Goal: Transaction & Acquisition: Book appointment/travel/reservation

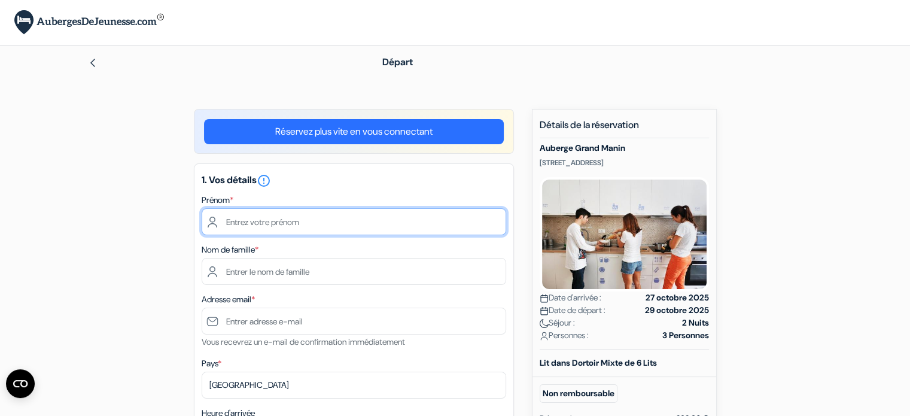
click at [309, 220] on input "text" at bounding box center [354, 221] width 305 height 27
type input "clarisse"
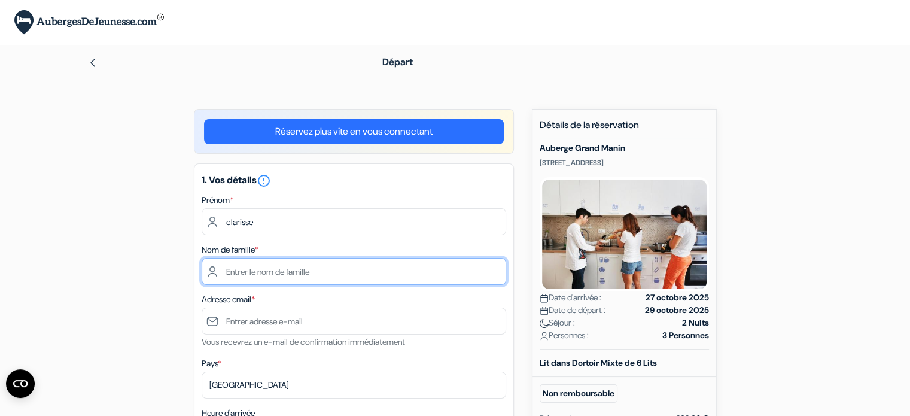
type input "dub"
click at [257, 272] on input "dub" at bounding box center [354, 271] width 305 height 27
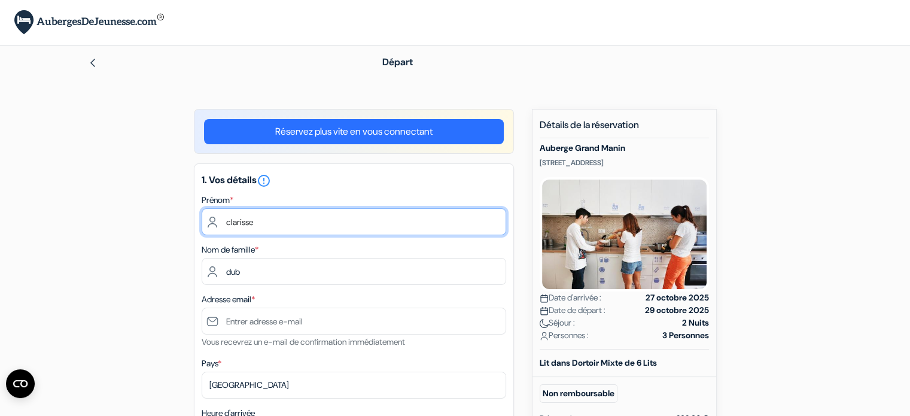
click at [231, 218] on input "clarisse" at bounding box center [354, 221] width 305 height 27
type input "Clarisse"
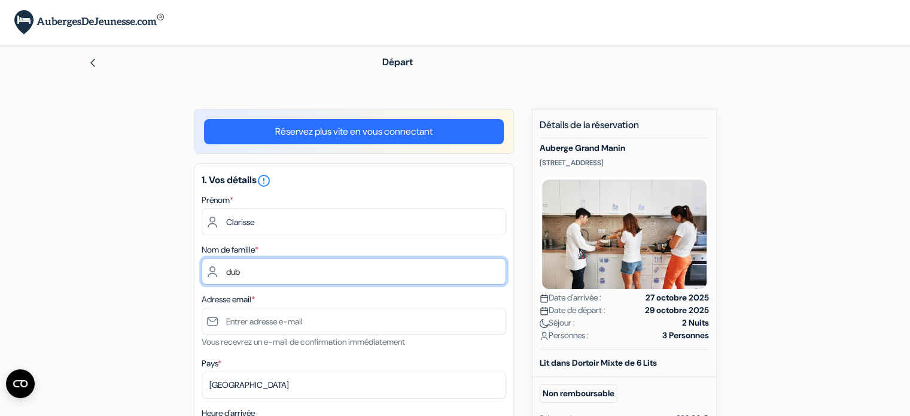
click at [246, 270] on input "dub" at bounding box center [354, 271] width 305 height 27
type input "d"
type input "[PERSON_NAME]"
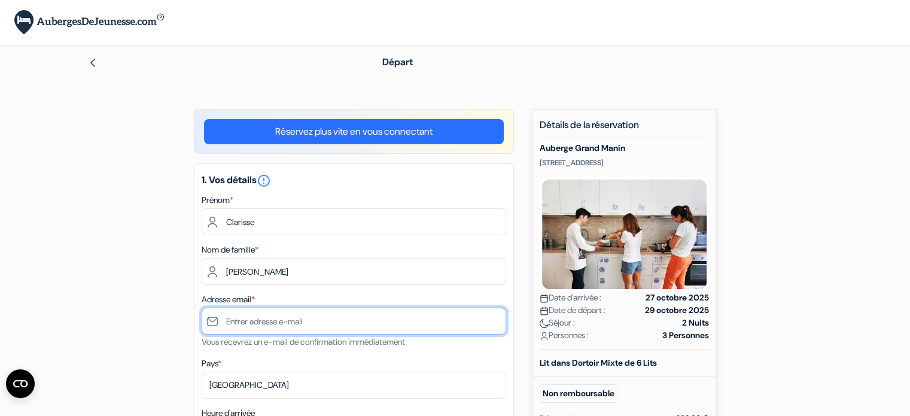
click at [260, 320] on input "text" at bounding box center [354, 321] width 305 height 27
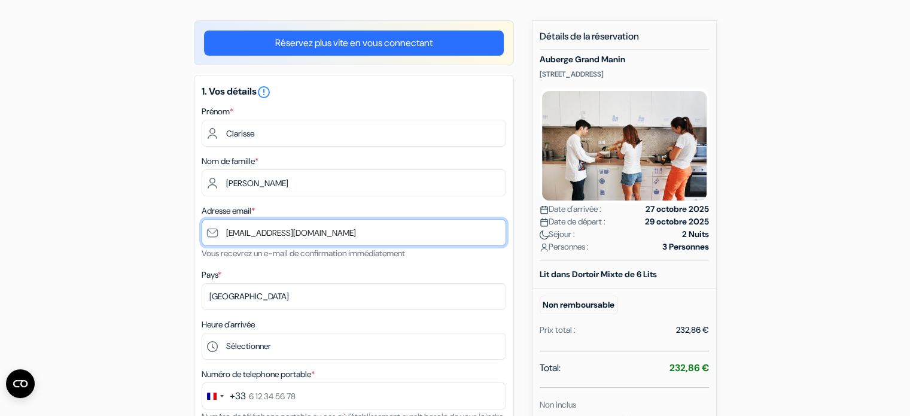
scroll to position [180, 0]
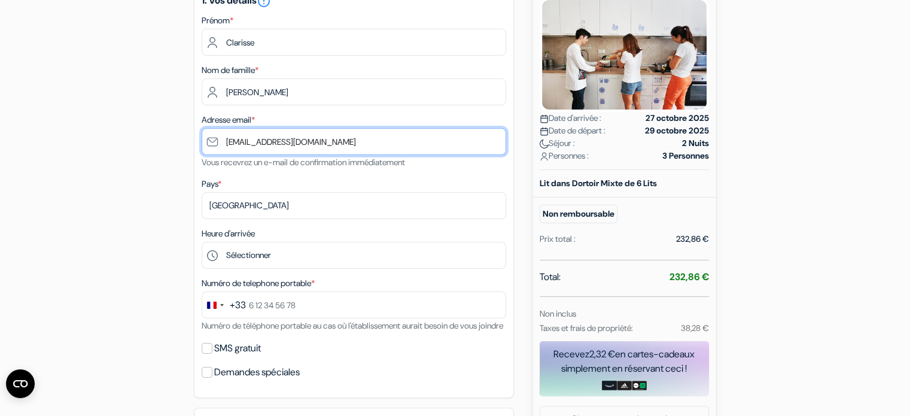
type input "[EMAIL_ADDRESS][DOMAIN_NAME]"
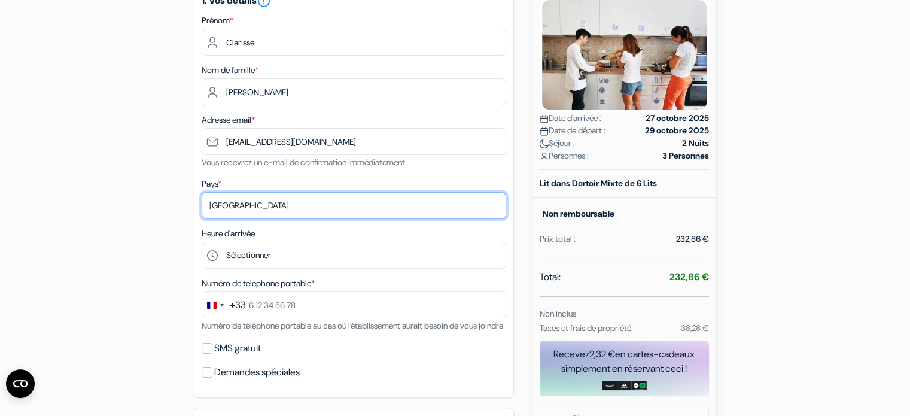
click at [264, 204] on select "Selectionner le pays Abkhazie [GEOGRAPHIC_DATA] [GEOGRAPHIC_DATA] [GEOGRAPHIC_D…" at bounding box center [354, 205] width 305 height 27
click at [232, 205] on select "Selectionner le pays Abkhazie [GEOGRAPHIC_DATA] [GEOGRAPHIC_DATA] [GEOGRAPHIC_D…" at bounding box center [354, 205] width 305 height 27
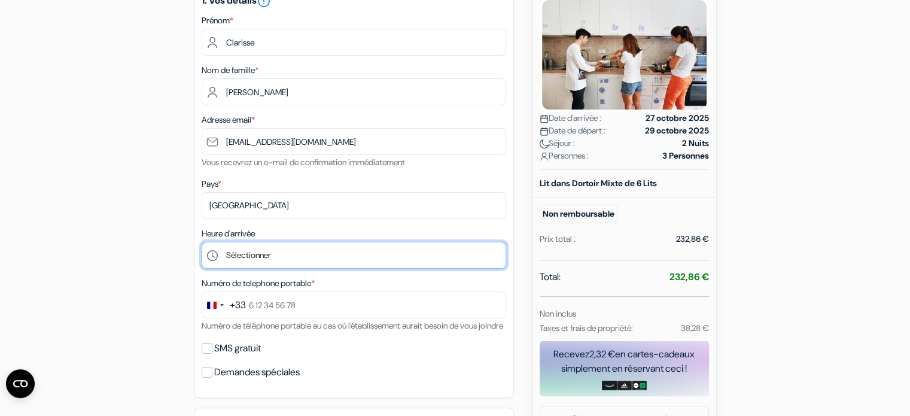
click at [263, 247] on select "Sélectionner 15:00 16:00 17:00 18:00 19:00 20:00 21:00 22:00" at bounding box center [354, 255] width 305 height 27
select select "22"
click at [202, 242] on select "Sélectionner 15:00 16:00 17:00 18:00 19:00 20:00 21:00 22:00" at bounding box center [354, 255] width 305 height 27
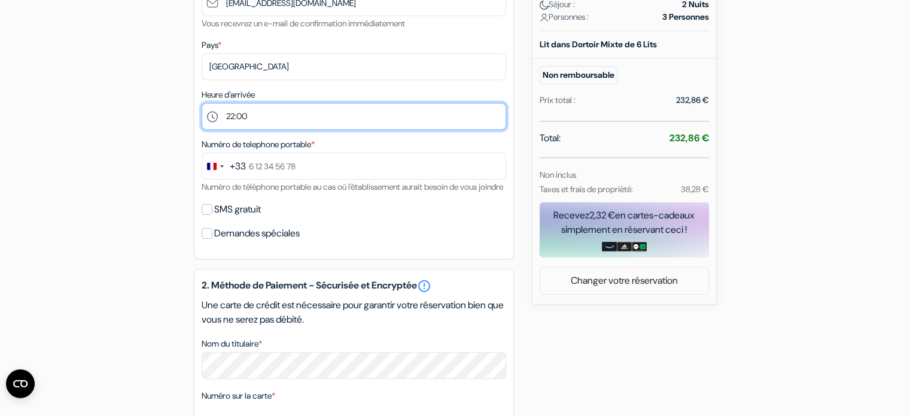
scroll to position [359, 0]
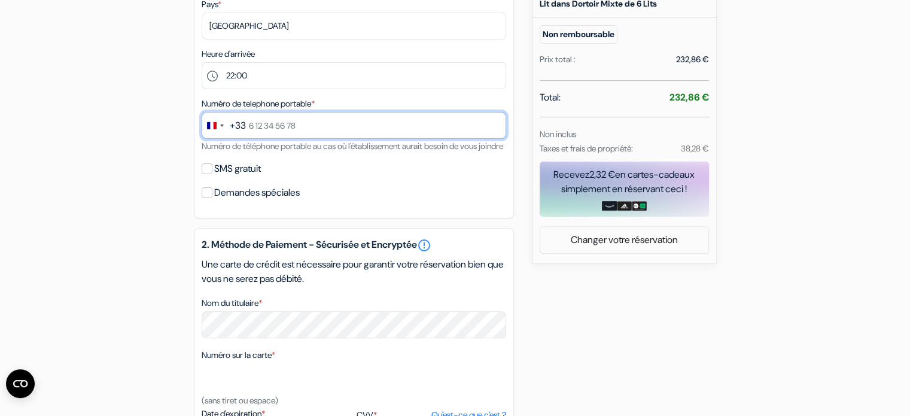
click at [311, 126] on input "text" at bounding box center [354, 125] width 305 height 27
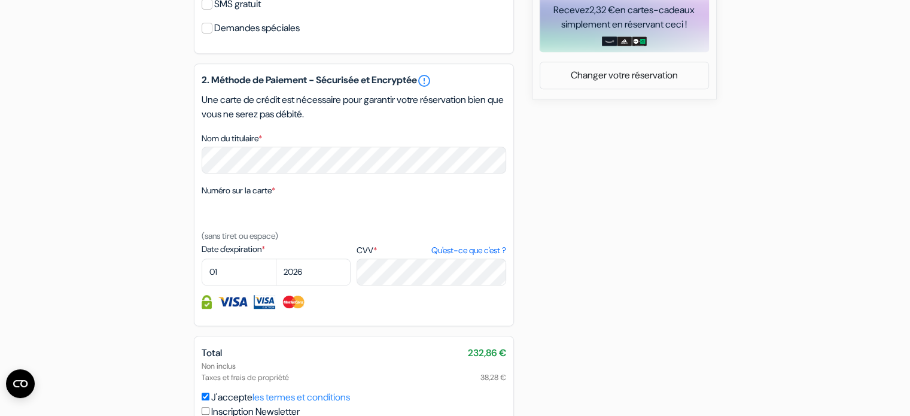
scroll to position [539, 0]
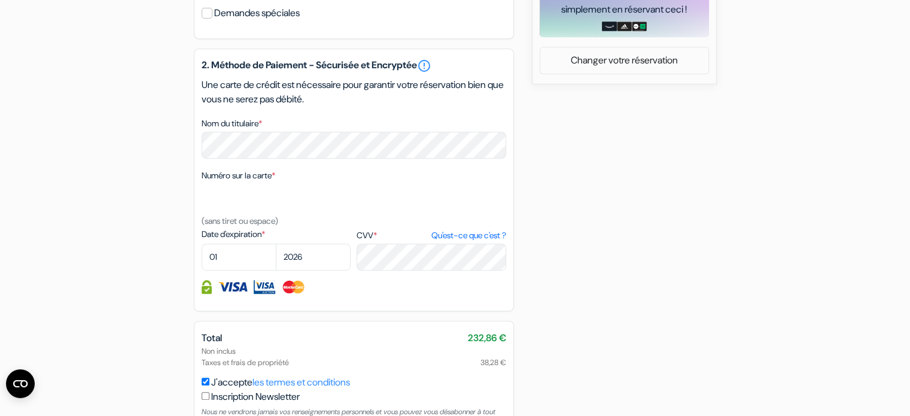
type input "7 67 52 23 18"
click at [235, 270] on select "01 02 03 04 05 06 07 08 09 10 11 12" at bounding box center [239, 257] width 75 height 27
select select "03"
click at [202, 259] on select "01 02 03 04 05 06 07 08 09 10 11 12" at bounding box center [239, 257] width 75 height 27
click at [308, 269] on select "2025 2026 2027 2028 2029 2030 2031 2032 2033 2034 2035 2036 2037 2038 2039 2040…" at bounding box center [313, 257] width 75 height 27
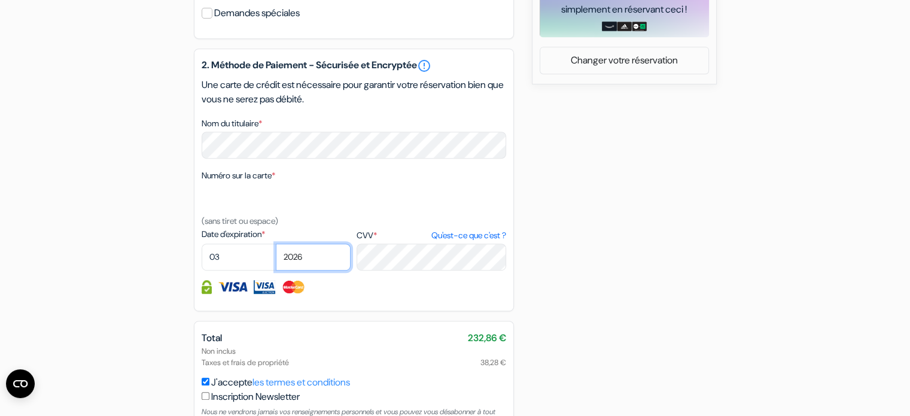
select select "2029"
click at [276, 259] on select "2025 2026 2027 2028 2029 2030 2031 2032 2033 2034 2035 2036 2037 2038 2039 2040…" at bounding box center [313, 257] width 75 height 27
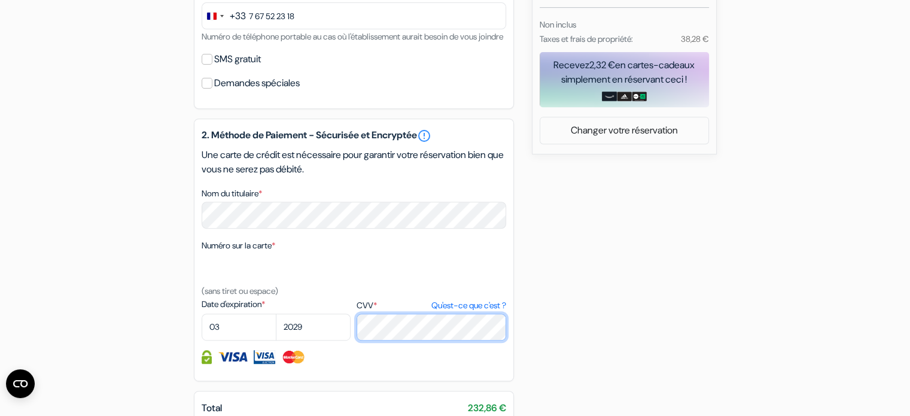
scroll to position [632, 0]
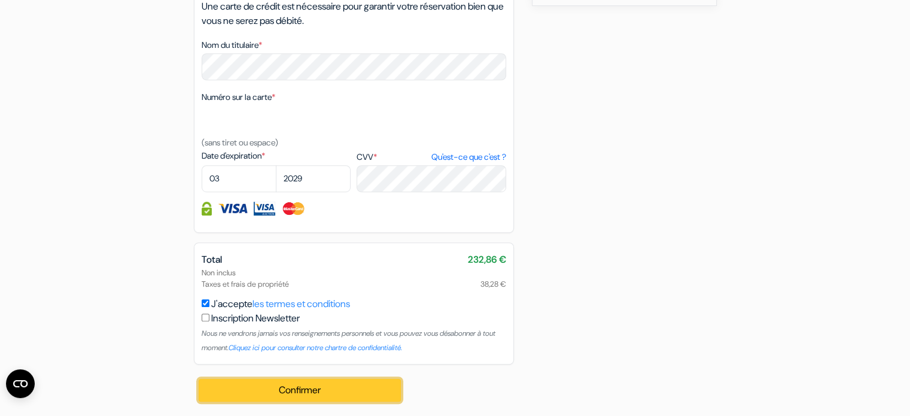
click at [277, 388] on button "Confirmer Loading..." at bounding box center [300, 390] width 203 height 23
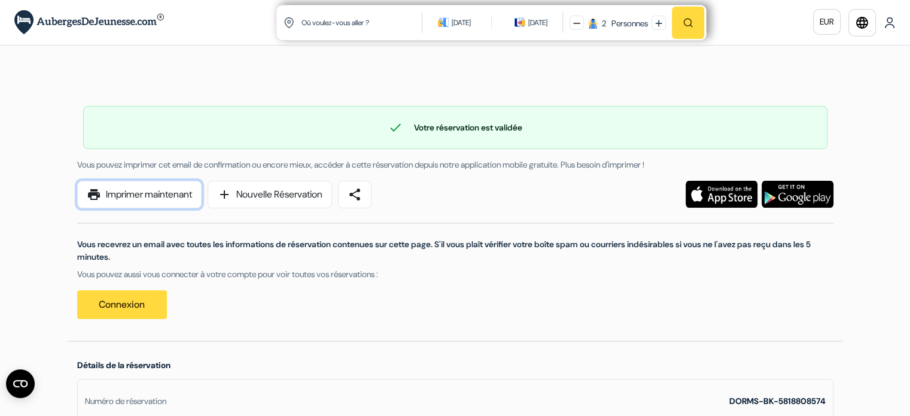
drag, startPoint x: 107, startPoint y: 196, endPoint x: 621, endPoint y: 163, distance: 515.2
click at [107, 196] on link "print Imprimer maintenant" at bounding box center [139, 195] width 125 height 28
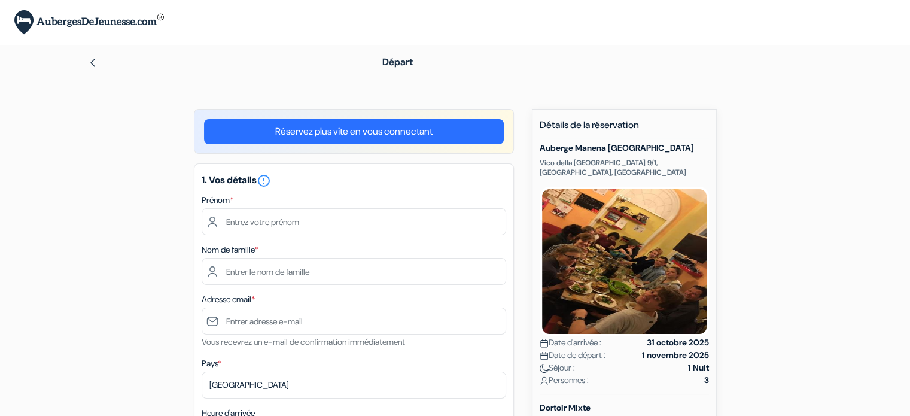
scroll to position [120, 0]
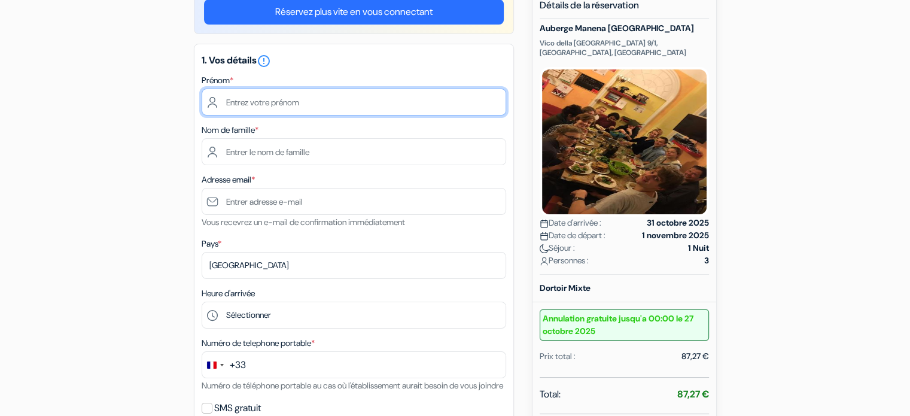
click at [379, 103] on input "text" at bounding box center [354, 102] width 305 height 27
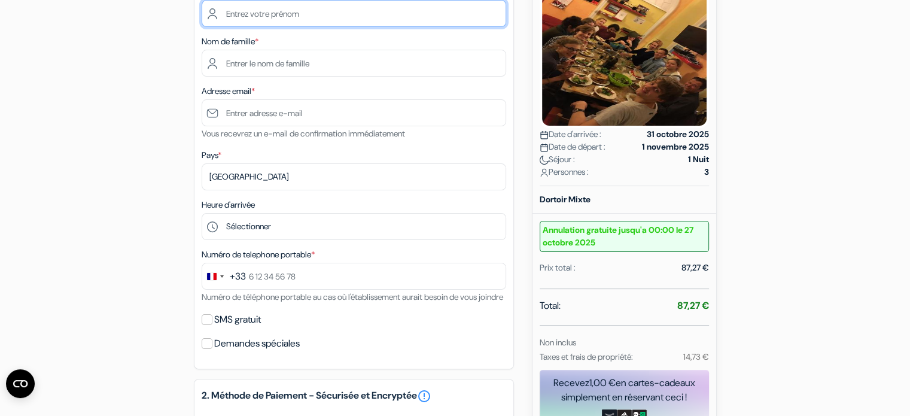
scroll to position [180, 0]
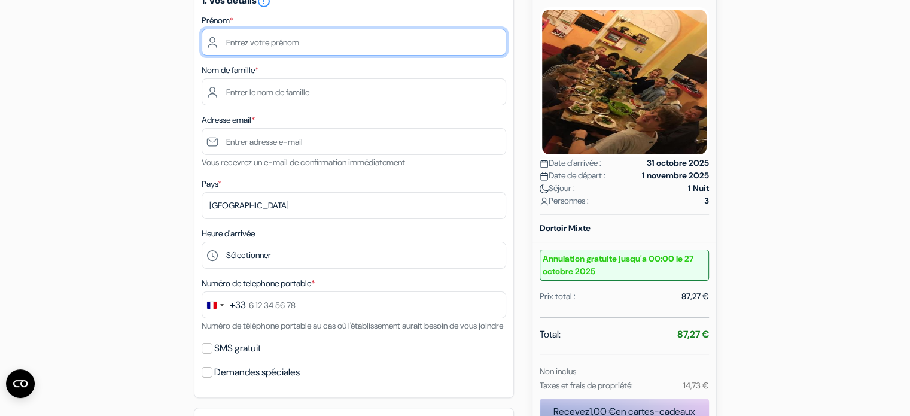
click at [338, 49] on input "text" at bounding box center [354, 42] width 305 height 27
type input "clarisse"
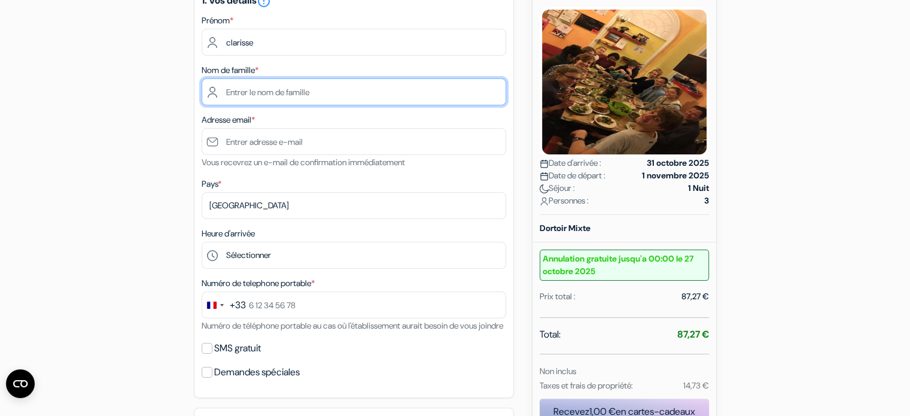
click at [233, 87] on input "text" at bounding box center [354, 91] width 305 height 27
type input "dubois"
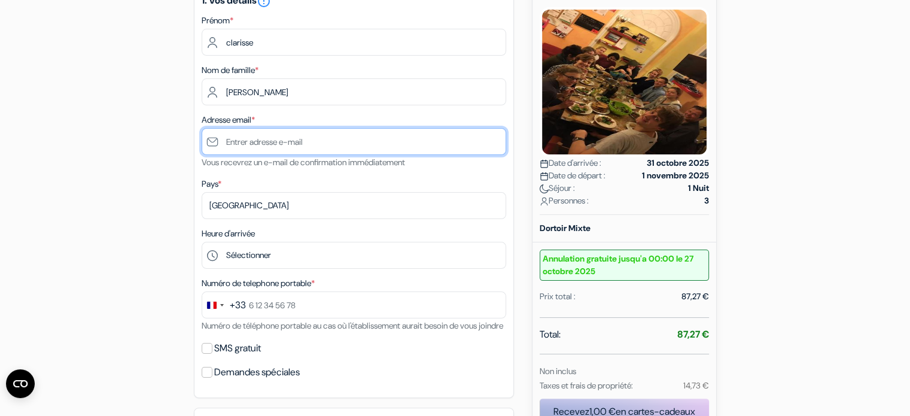
click at [236, 151] on input "text" at bounding box center [354, 141] width 305 height 27
type input "[EMAIL_ADDRESS][DOMAIN_NAME]"
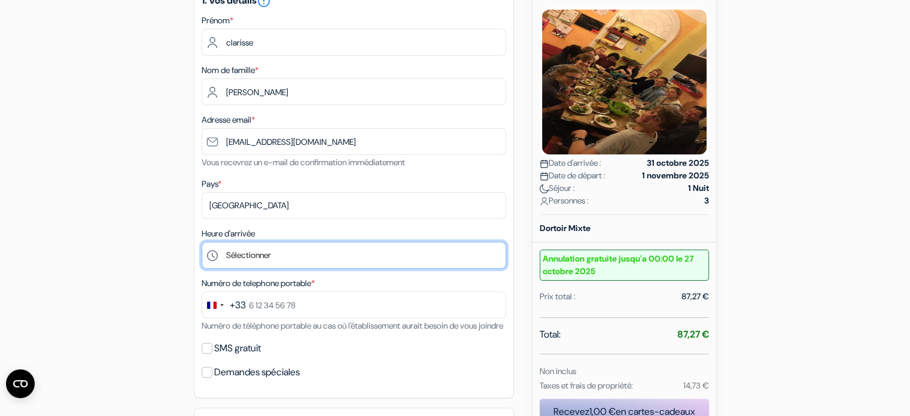
click at [295, 263] on select "Sélectionner 14:00 15:00 16:00 17:00 18:00 19:00 20:00 21:00 22:00 23:00" at bounding box center [354, 255] width 305 height 27
select select "21"
click at [202, 242] on select "Sélectionner 14:00 15:00 16:00 17:00 18:00 19:00 20:00 21:00 22:00 23:00" at bounding box center [354, 255] width 305 height 27
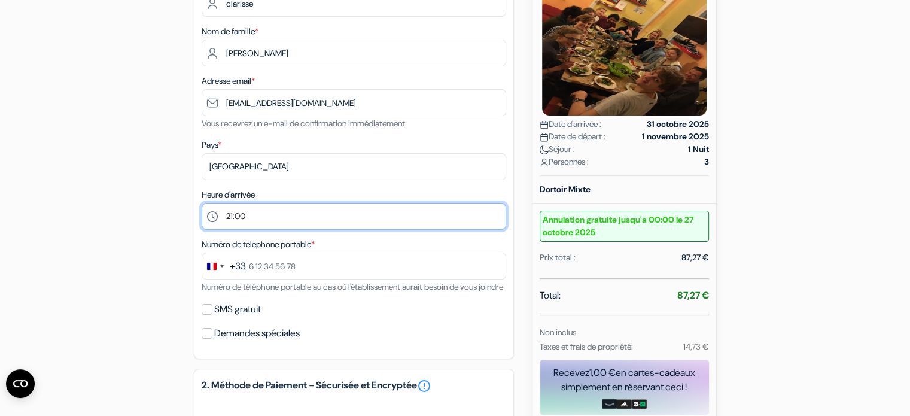
scroll to position [239, 0]
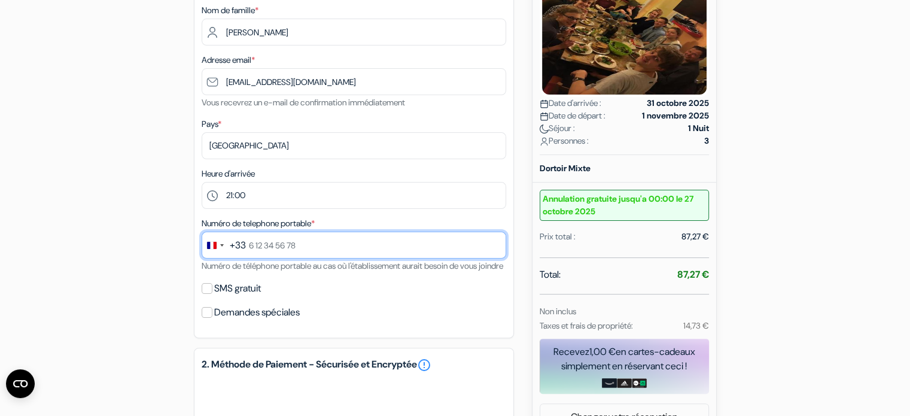
click at [313, 244] on input "text" at bounding box center [354, 245] width 305 height 27
type input "7 67 52 23 18"
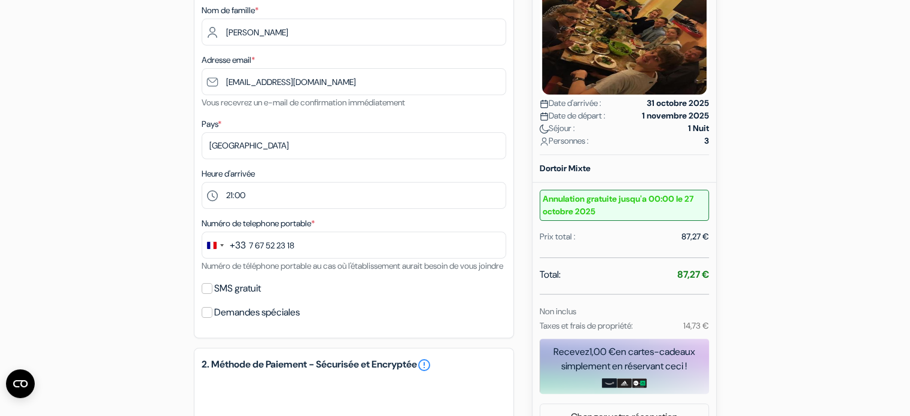
click at [256, 297] on label "SMS gratuit" at bounding box center [237, 288] width 47 height 17
click at [212, 294] on input "SMS gratuit" at bounding box center [207, 288] width 11 height 11
checkbox input "true"
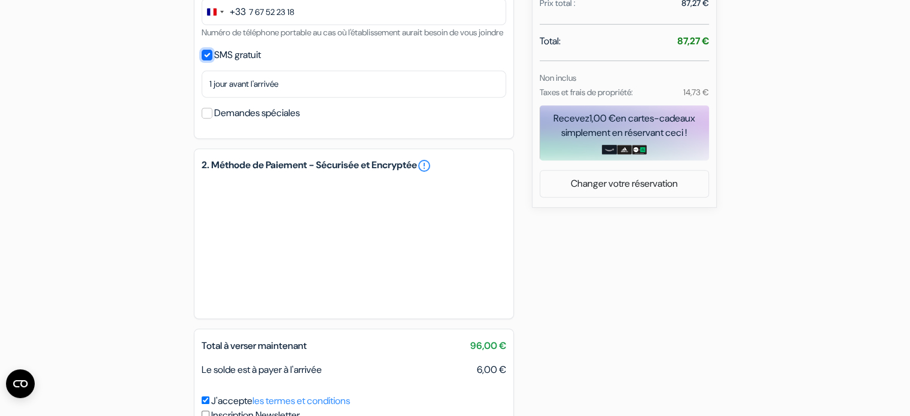
scroll to position [479, 0]
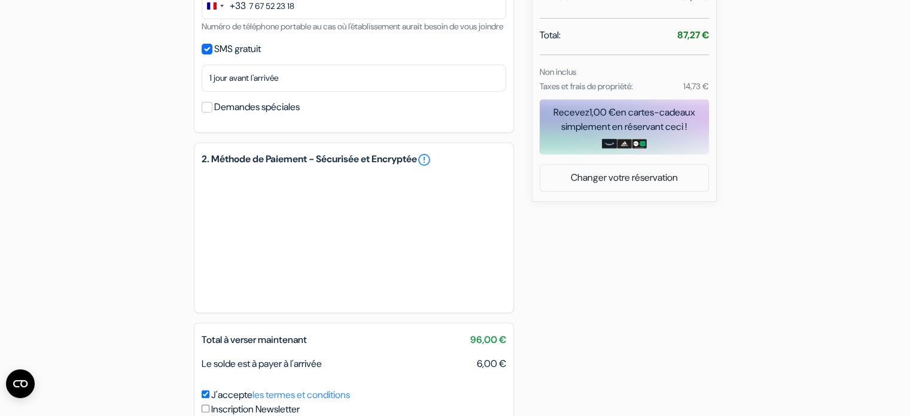
click at [269, 116] on label "Demandes spéciales" at bounding box center [257, 107] width 86 height 17
click at [212, 113] on input "Demandes spéciales" at bounding box center [207, 107] width 11 height 11
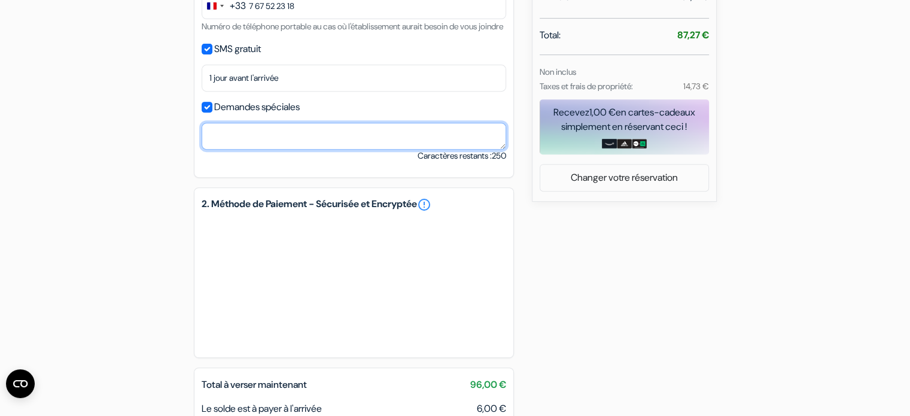
click at [270, 144] on textarea at bounding box center [354, 136] width 305 height 27
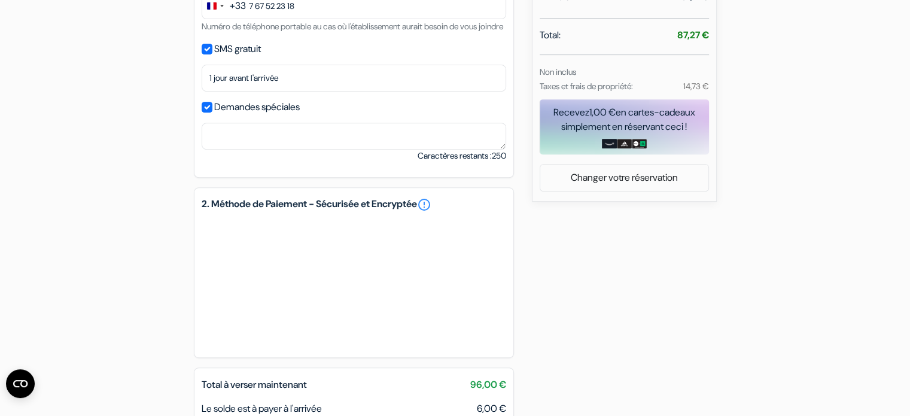
click at [232, 116] on label "Demandes spéciales" at bounding box center [257, 107] width 86 height 17
click at [212, 113] on input "Demandes spéciales" at bounding box center [207, 107] width 11 height 11
checkbox input "false"
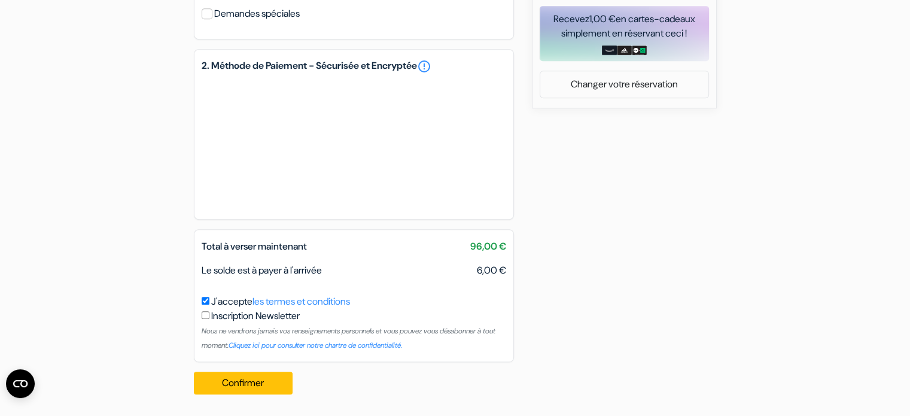
scroll to position [587, 0]
click at [277, 378] on button "Confirmer Loading..." at bounding box center [243, 383] width 99 height 23
click at [214, 382] on button "Confirmer Loading..." at bounding box center [243, 383] width 99 height 23
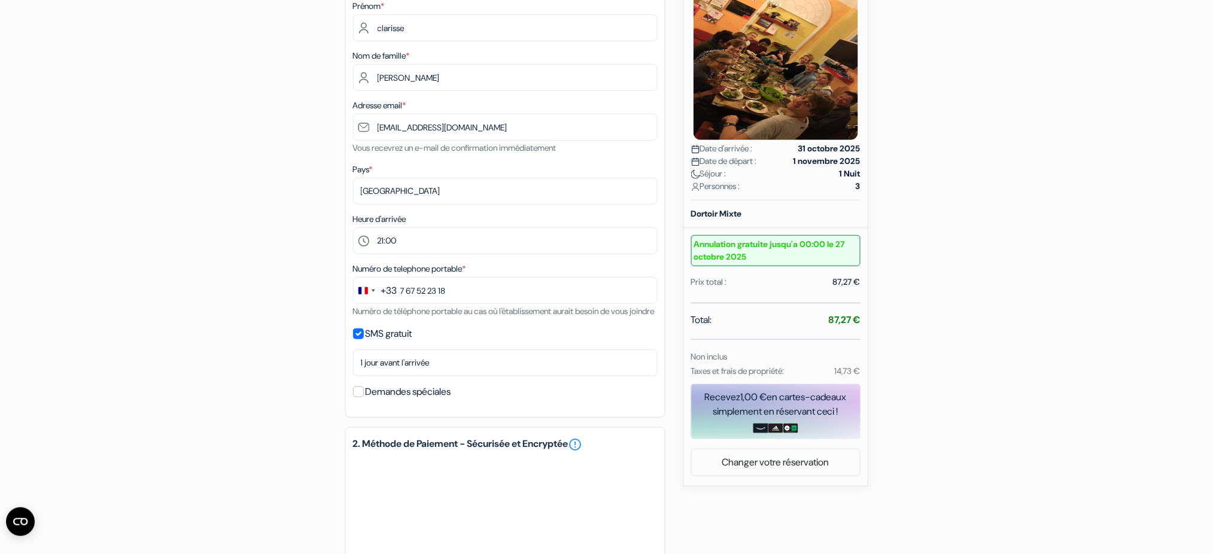
scroll to position [0, 0]
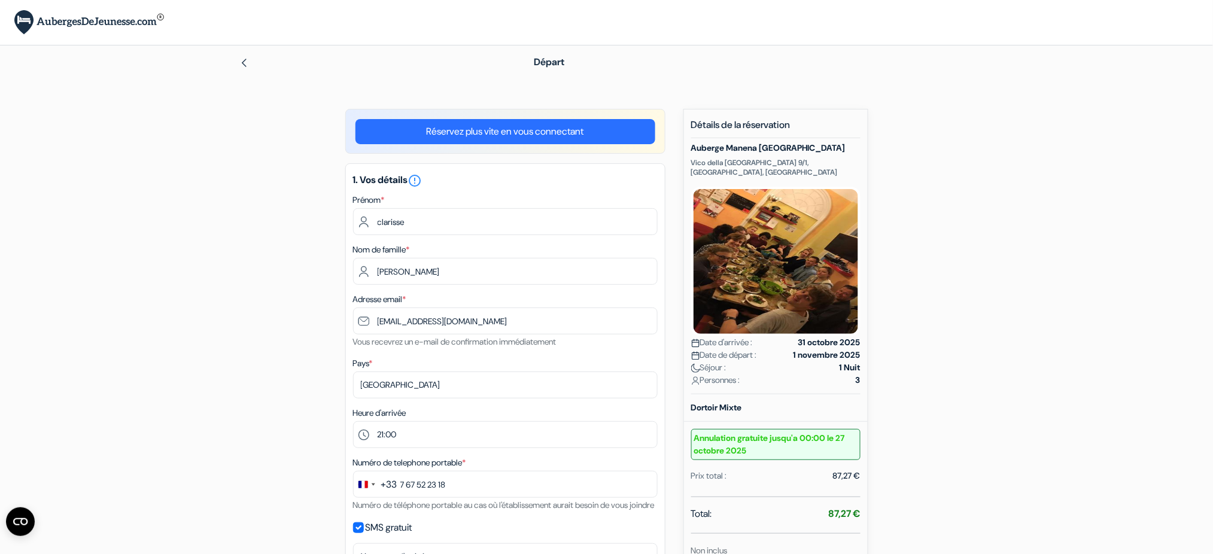
click at [170, 229] on form "Départ add_box Auberge Manena Genova Vico della Chiesa della Maddalena 9/1, Gen…" at bounding box center [606, 519] width 1213 height 949
